Goal: Transaction & Acquisition: Purchase product/service

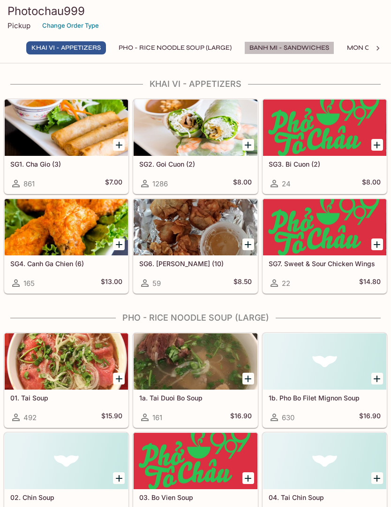
click at [288, 53] on button "Banh Mi - Sandwiches" at bounding box center [289, 47] width 90 height 13
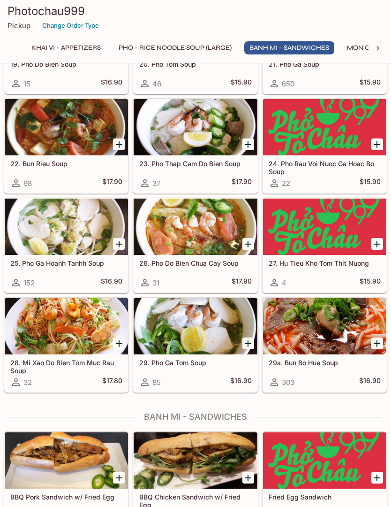
scroll to position [1262, 0]
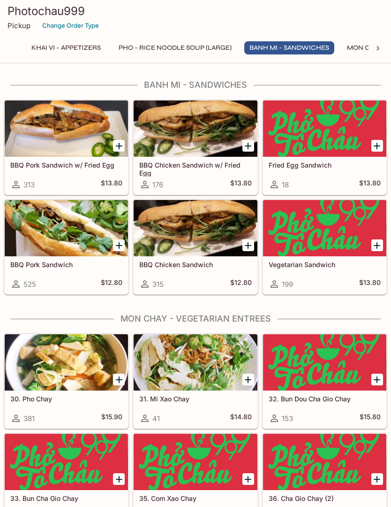
click at [120, 244] on icon "Add BBQ Pork Sandwich" at bounding box center [119, 245] width 11 height 11
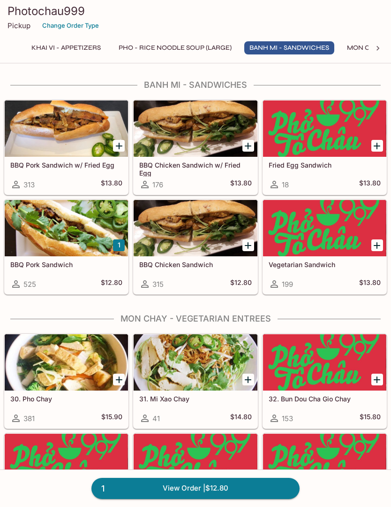
click at [107, 145] on div at bounding box center [66, 128] width 123 height 56
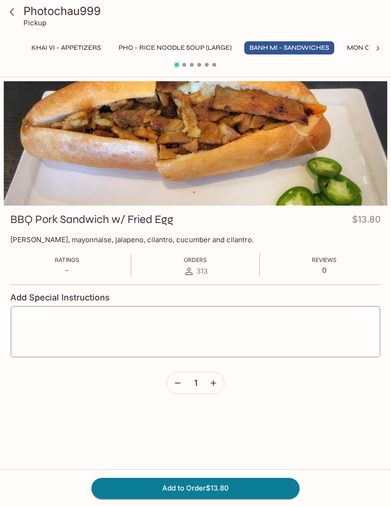
click at [146, 487] on button "Add to Order $13.80" at bounding box center [195, 487] width 208 height 21
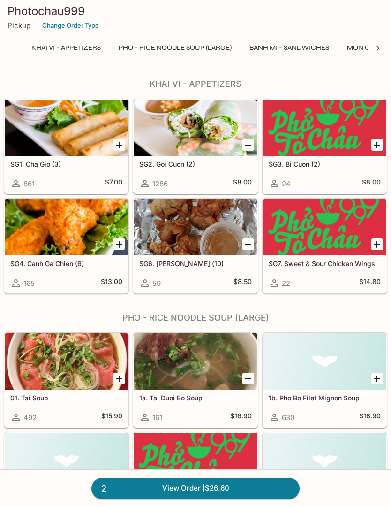
click at [243, 491] on link "2 View Order | $26.60" at bounding box center [195, 487] width 208 height 21
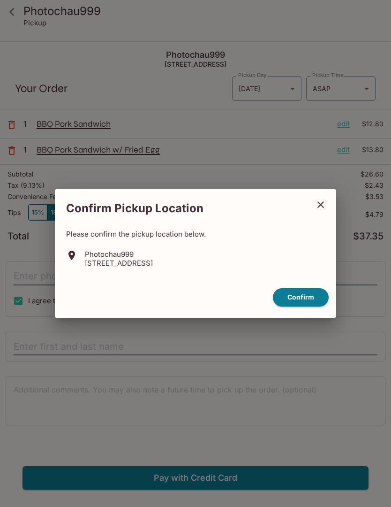
click at [303, 296] on button "Confirm" at bounding box center [301, 297] width 56 height 18
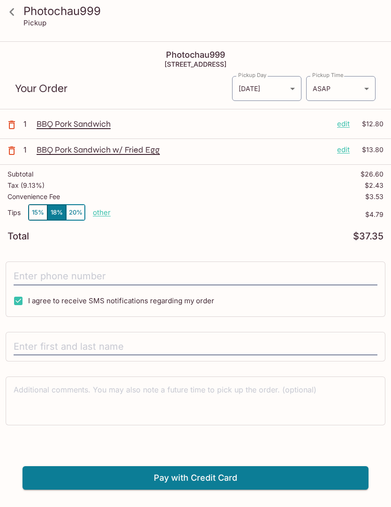
click at [101, 212] on p "other" at bounding box center [102, 212] width 18 height 9
type input "0.00"
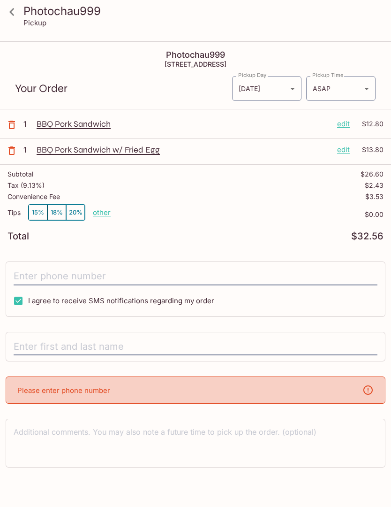
click at [84, 394] on p "Please enter phone number" at bounding box center [63, 390] width 93 height 9
click at [46, 393] on p "Please enter phone number" at bounding box center [63, 390] width 93 height 9
click at [59, 274] on input "tel" at bounding box center [196, 276] width 364 height 18
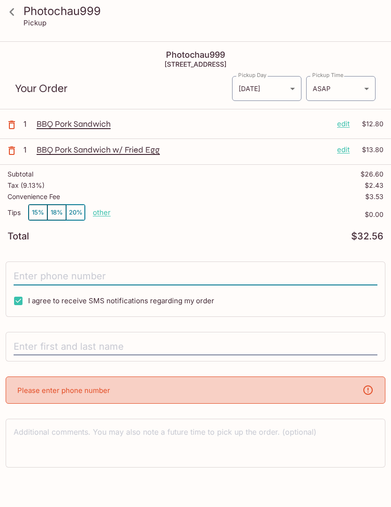
type input "[PHONE_NUMBER]"
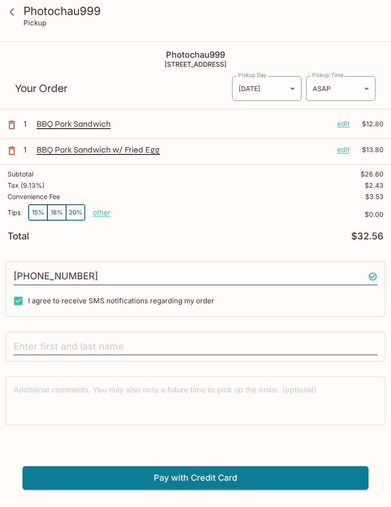
click at [46, 345] on input "text" at bounding box center [196, 347] width 364 height 18
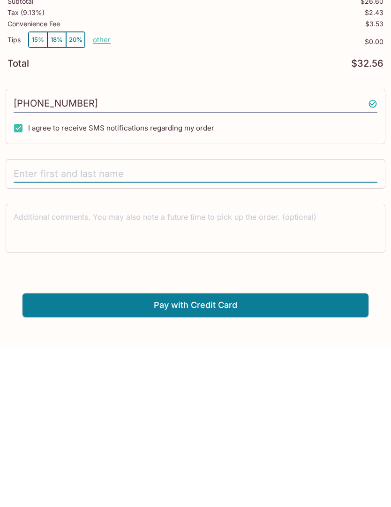
type input "[PERSON_NAME]"
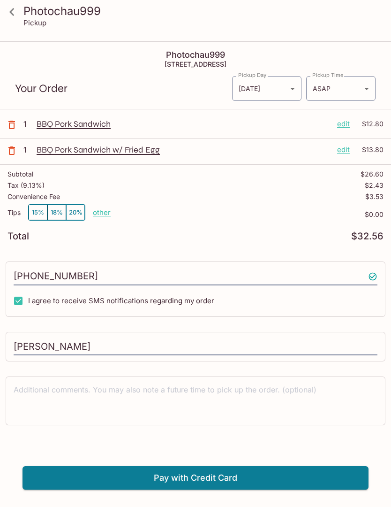
scroll to position [1, 0]
